Goal: Information Seeking & Learning: Find specific fact

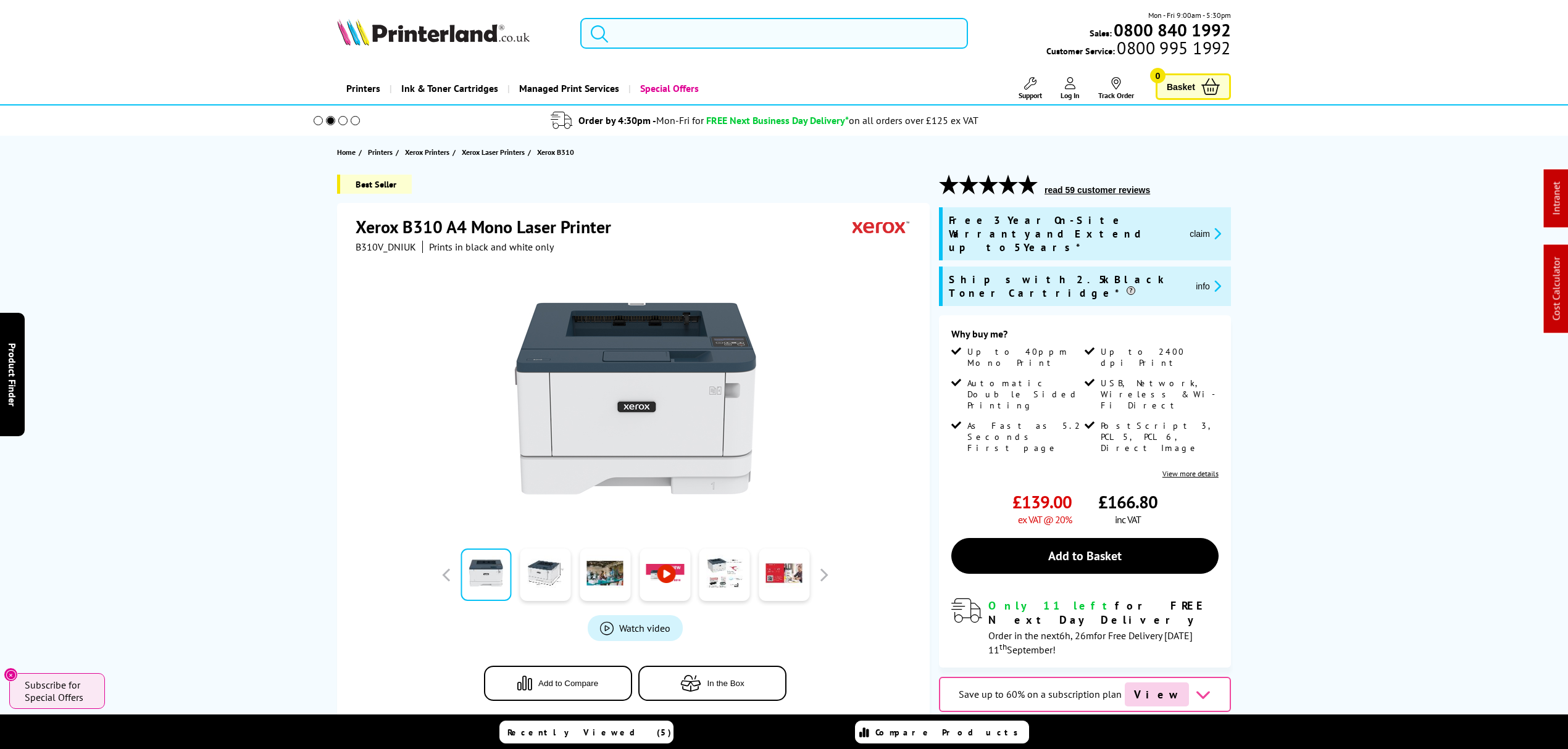
click at [692, 26] on input "search" at bounding box center [774, 33] width 388 height 31
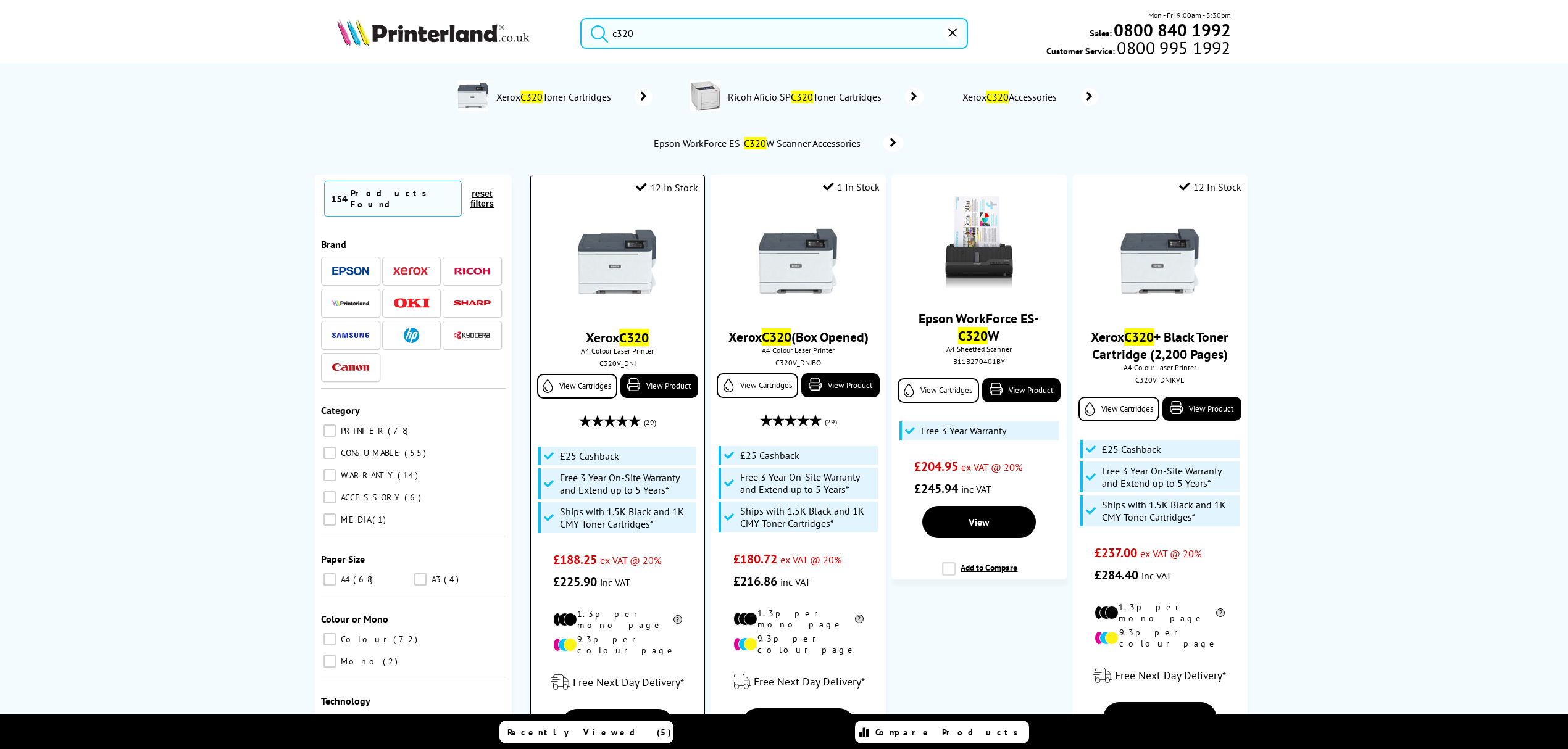
type input "c320"
click at [611, 257] on img at bounding box center [617, 261] width 93 height 93
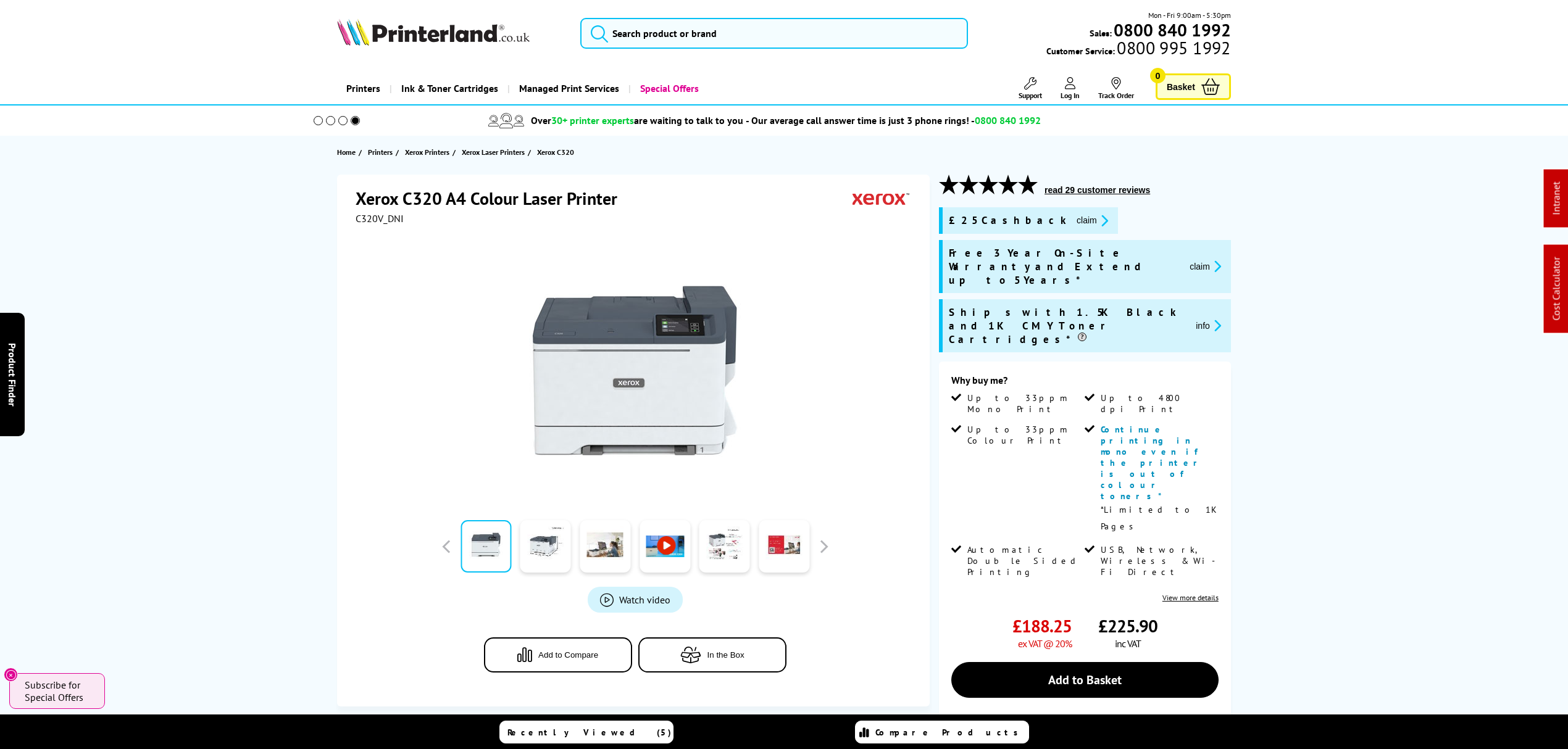
click at [377, 217] on span "C320V_DNI" at bounding box center [380, 218] width 48 height 13
copy span "C320V_DNI"
click at [1073, 222] on button "claim" at bounding box center [1092, 220] width 39 height 14
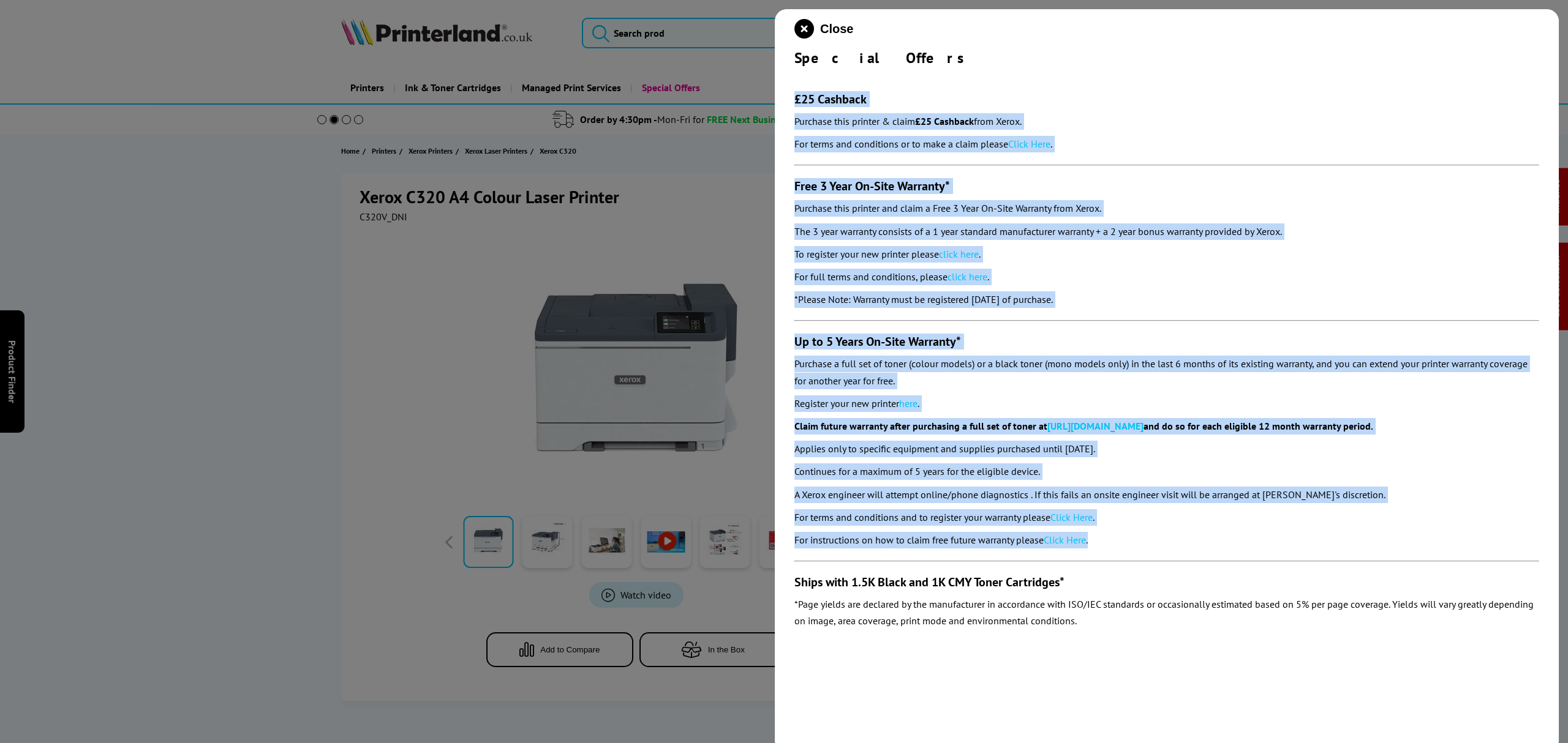
drag, startPoint x: 1128, startPoint y: 542, endPoint x: 796, endPoint y: 104, distance: 549.6
click at [796, 104] on section "£25 Cashback Purchase this printer & claim £25 Cashback from Xerox. For terms a…" at bounding box center [1166, 351] width 744 height 568
copy section "£25 Cashback Purchase this printer & claim £25 Cashback from Xerox. For terms a…"
click at [804, 35] on icon "close modal" at bounding box center [804, 29] width 20 height 20
